Goal: Information Seeking & Learning: Learn about a topic

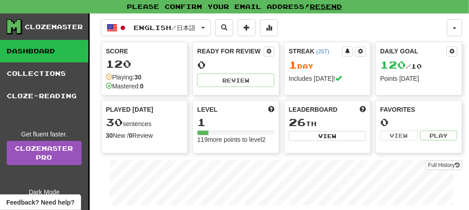
click at [157, 156] on div "Full History" at bounding box center [281, 184] width 361 height 56
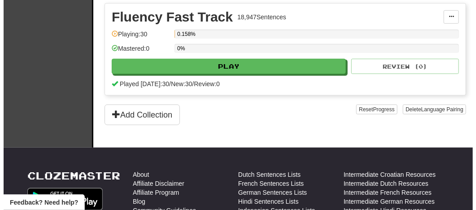
scroll to position [179, 0]
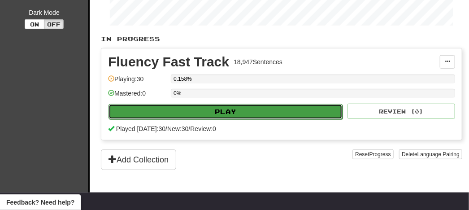
click at [228, 107] on button "Play" at bounding box center [226, 111] width 234 height 15
select select "**"
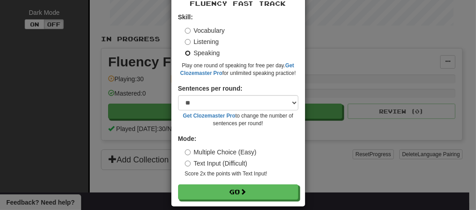
scroll to position [54, 0]
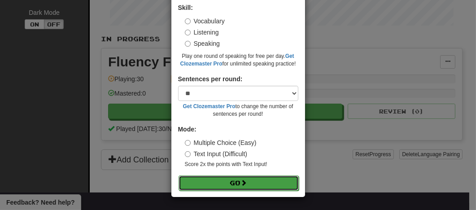
click at [227, 187] on button "Go" at bounding box center [238, 182] width 120 height 15
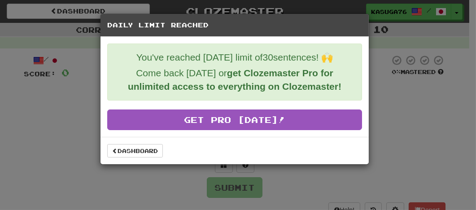
click at [67, 143] on div "Daily Limit Reached You've reached today's limit of 30 sentences! 🙌 Come back t…" at bounding box center [238, 105] width 476 height 210
click at [118, 149] on link "Dashboard" at bounding box center [135, 150] width 56 height 13
